Goal: Information Seeking & Learning: Compare options

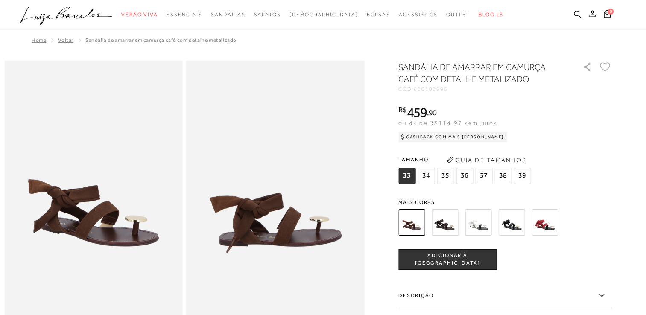
click at [550, 224] on img at bounding box center [544, 222] width 26 height 26
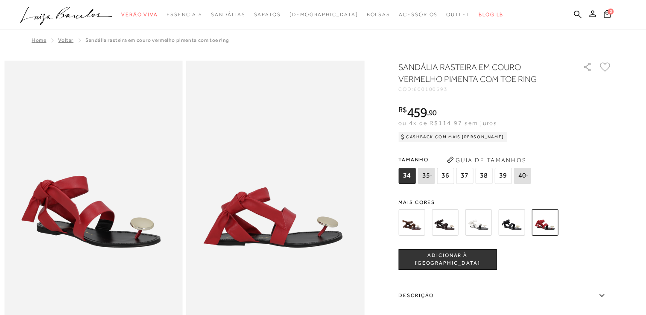
click at [514, 218] on img at bounding box center [511, 222] width 26 height 26
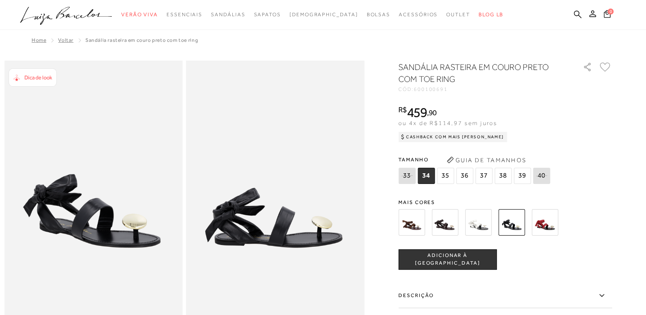
click at [449, 225] on img at bounding box center [444, 222] width 26 height 26
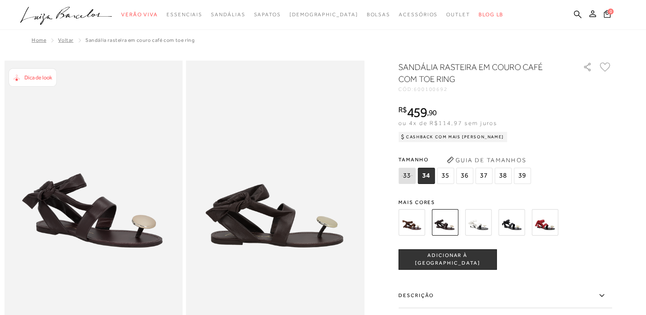
click at [416, 221] on img at bounding box center [411, 222] width 26 height 26
